Goal: Navigation & Orientation: Find specific page/section

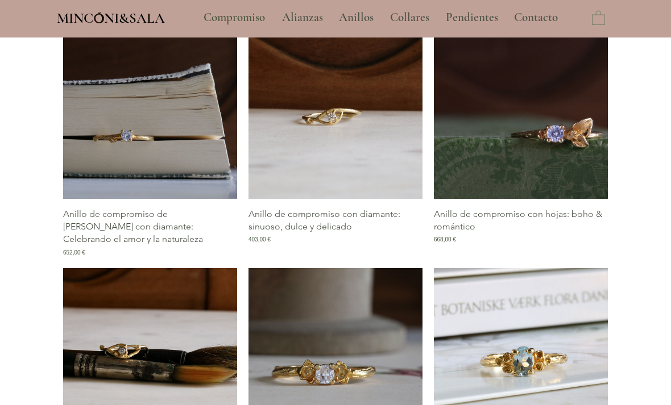
type input "**********"
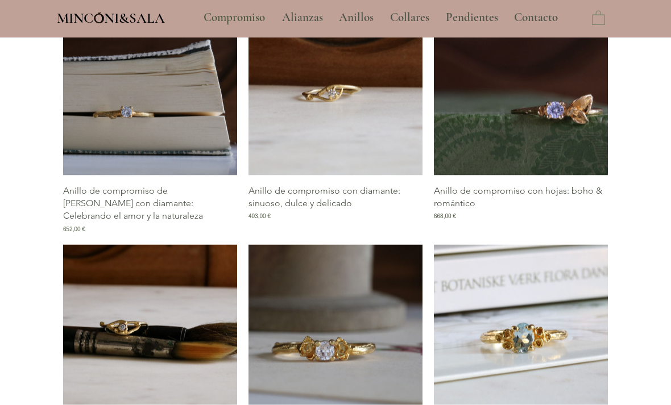
select select "**********"
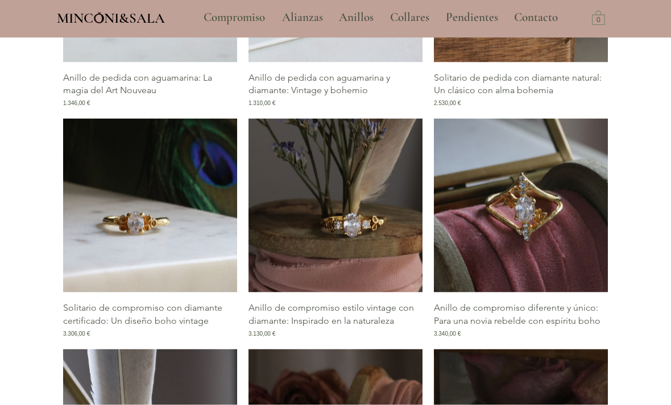
scroll to position [1200, 0]
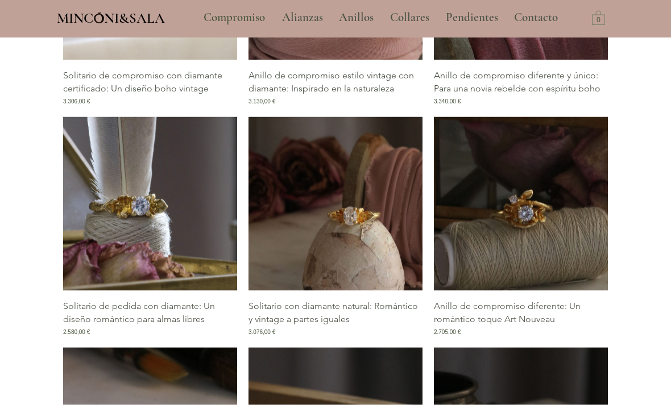
scroll to position [1426, 0]
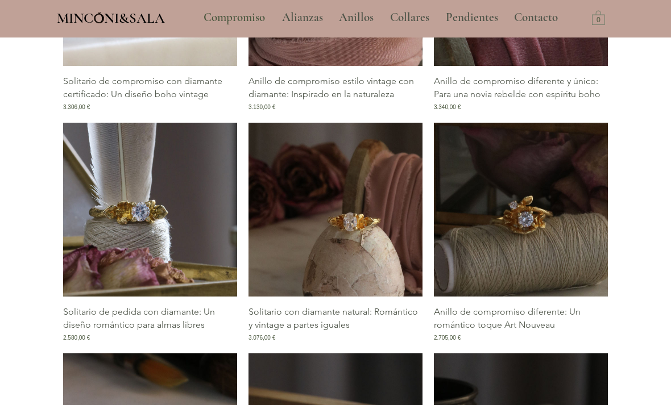
click at [356, 23] on p "Anillos" at bounding box center [356, 17] width 46 height 28
click at [365, 16] on p "Anillos" at bounding box center [356, 17] width 46 height 28
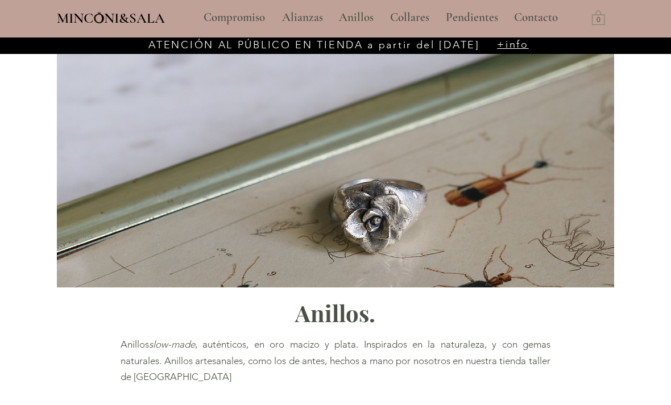
click at [298, 18] on p "Alianzas" at bounding box center [302, 17] width 52 height 28
click at [305, 7] on p "Alianzas" at bounding box center [302, 17] width 52 height 28
click at [306, 24] on p "Alianzas" at bounding box center [302, 17] width 52 height 28
click at [304, 15] on p "Alianzas" at bounding box center [302, 17] width 52 height 28
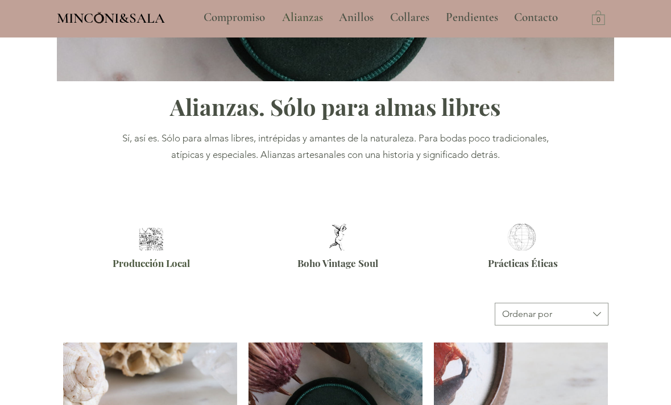
scroll to position [206, 0]
